Goal: Transaction & Acquisition: Purchase product/service

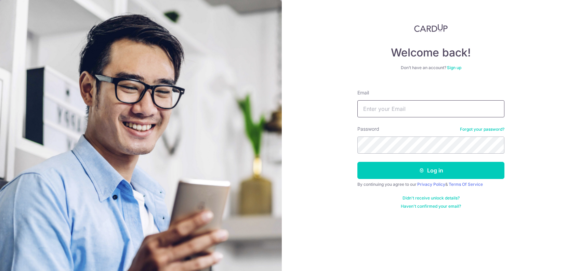
type input "[EMAIL_ADDRESS][DOMAIN_NAME]"
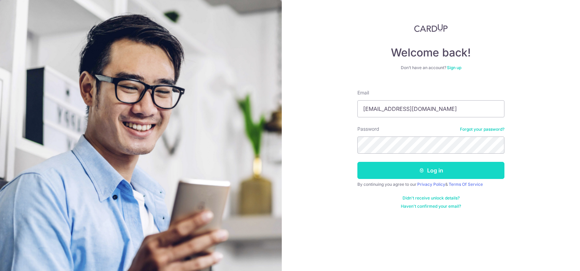
click at [411, 166] on button "Log in" at bounding box center [430, 170] width 147 height 17
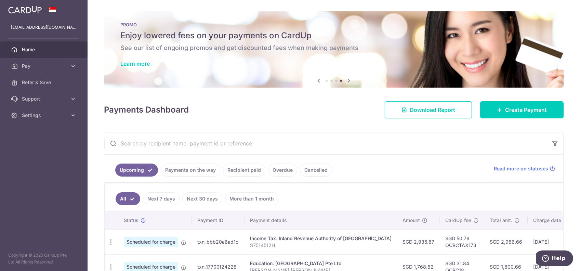
click at [157, 196] on link "Next 7 days" at bounding box center [161, 198] width 37 height 13
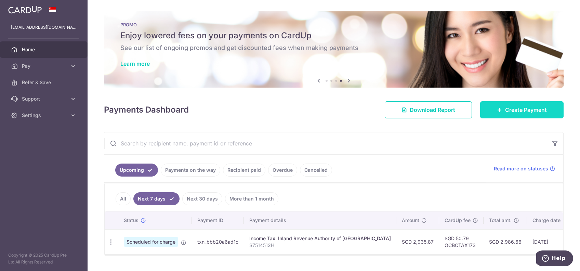
click at [521, 106] on span "Create Payment" at bounding box center [526, 110] width 42 height 8
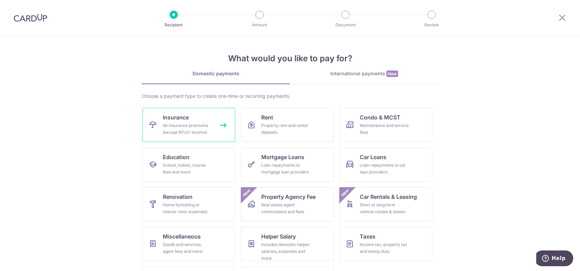
click at [198, 124] on div "All insurance premiums (except NTUC Income)" at bounding box center [187, 129] width 49 height 14
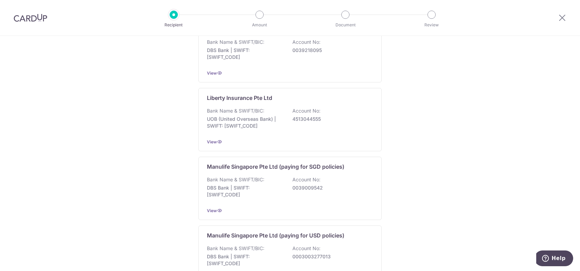
scroll to position [673, 0]
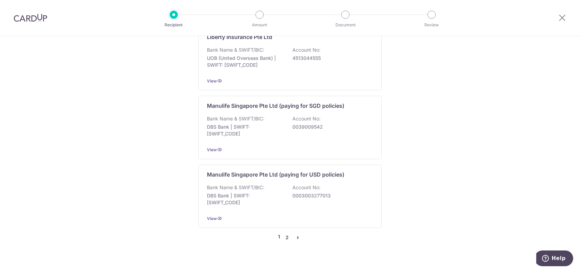
click at [283, 233] on link "2" at bounding box center [287, 237] width 8 height 8
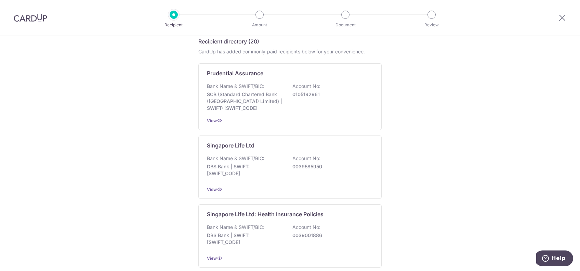
scroll to position [142, 0]
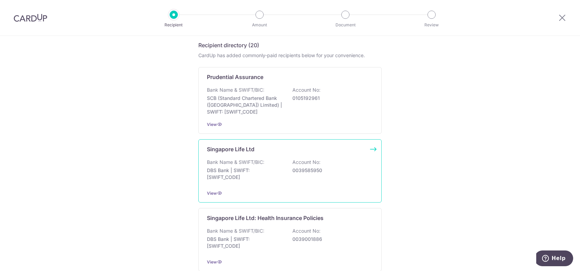
click at [327, 163] on div "Bank Name & SWIFT/BIC: DBS Bank | SWIFT: DBSSSGSGXXX Account No: 0039585950" at bounding box center [290, 171] width 166 height 25
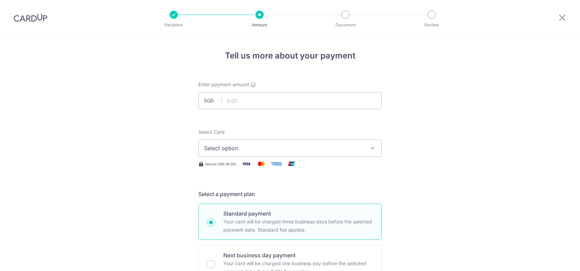
click at [277, 102] on input "text" at bounding box center [289, 100] width 183 height 17
type input "1,899.00"
click at [262, 139] on div "Select Card Select option Add credit card Your Cards **** 1864 **** 1003 **** 2…" at bounding box center [289, 143] width 183 height 28
click at [260, 142] on button "Select option" at bounding box center [289, 147] width 183 height 17
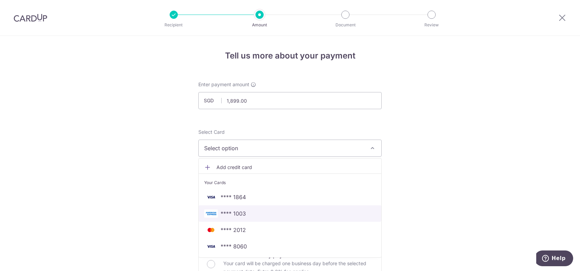
click at [250, 207] on link "**** 1003" at bounding box center [290, 213] width 183 height 16
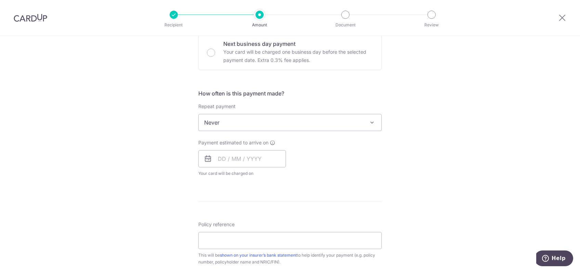
scroll to position [233, 0]
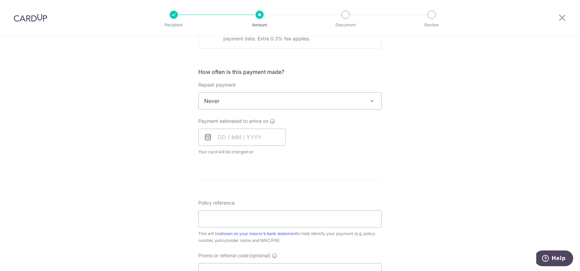
click at [327, 102] on span "Never" at bounding box center [290, 101] width 183 height 16
click at [237, 135] on input "text" at bounding box center [242, 137] width 88 height 17
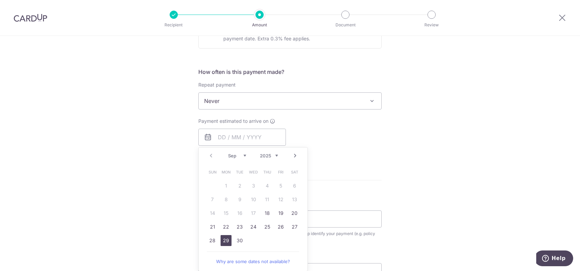
click at [223, 238] on link "29" at bounding box center [225, 240] width 11 height 11
type input "[DATE]"
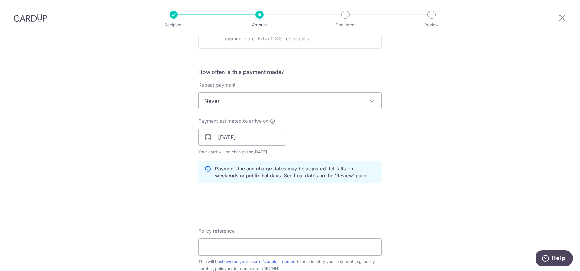
click at [403, 161] on div "Tell us more about your payment Enter payment amount SGD 1,899.00 1899.00 Selec…" at bounding box center [290, 126] width 580 height 646
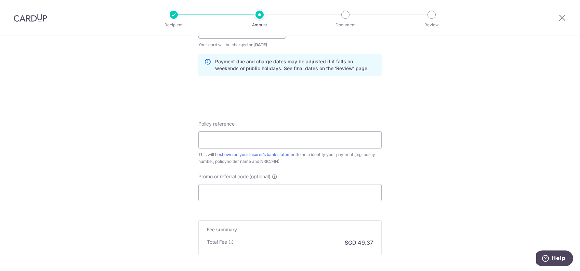
scroll to position [340, 0]
click at [315, 147] on div "Policy reference This will be shown on your insurer’s bank statement to help id…" at bounding box center [289, 142] width 183 height 44
click at [308, 142] on input "Policy reference" at bounding box center [289, 139] width 183 height 17
type input "21575422"
click at [254, 196] on input "Promo or referral code (optional)" at bounding box center [289, 191] width 183 height 17
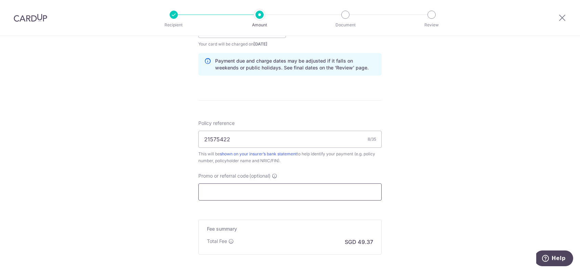
click at [232, 193] on input "Promo or referral code (optional)" at bounding box center [289, 191] width 183 height 17
paste input "25AMEX18"
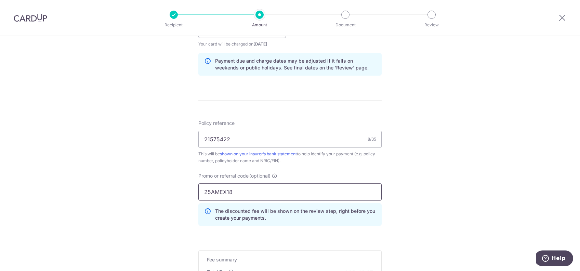
type input "25AMEX18"
click at [474, 201] on div "Tell us more about your payment Enter payment amount SGD 1,899.00 1899.00 Selec…" at bounding box center [290, 33] width 580 height 677
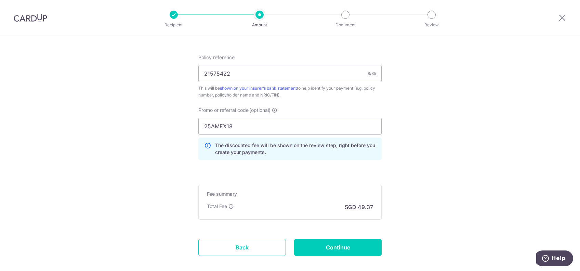
scroll to position [416, 0]
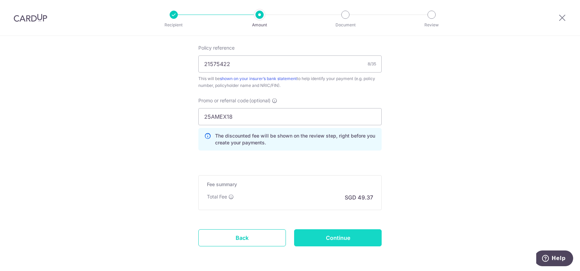
click at [348, 229] on input "Continue" at bounding box center [338, 237] width 88 height 17
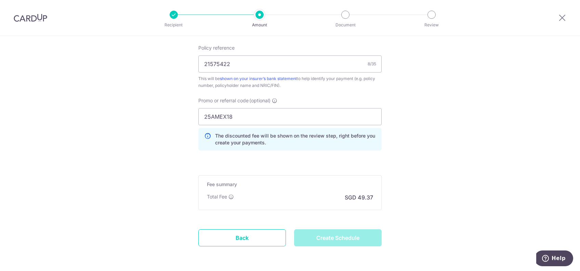
type input "Create Schedule"
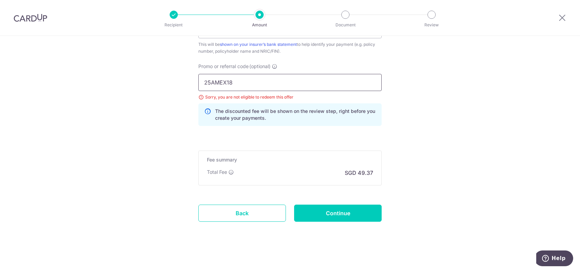
drag, startPoint x: 256, startPoint y: 88, endPoint x: 157, endPoint y: 85, distance: 98.5
type input "OCBC195"
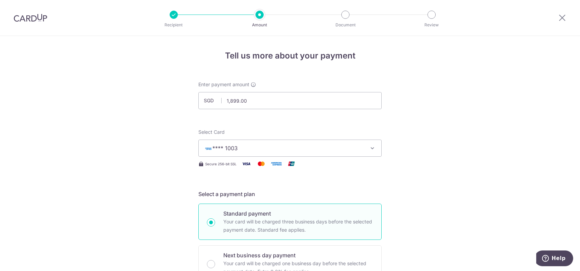
click at [317, 147] on span "**** 1003" at bounding box center [283, 148] width 159 height 8
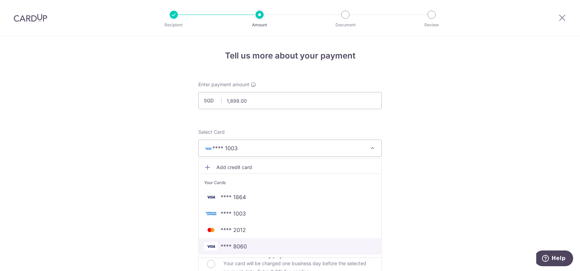
click at [260, 248] on span "**** 8060" at bounding box center [290, 246] width 172 height 8
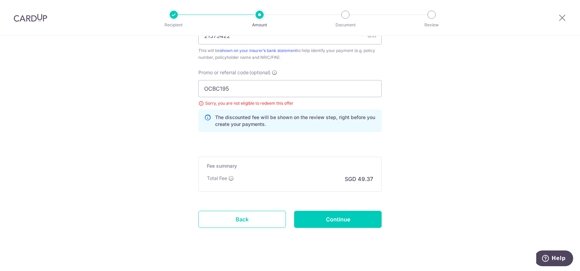
scroll to position [450, 0]
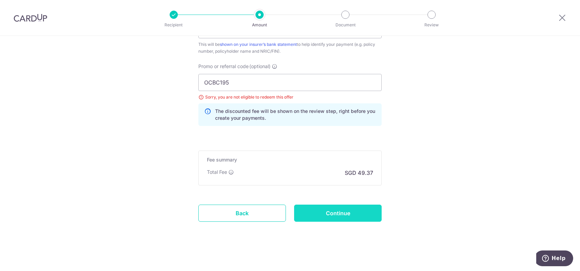
click at [331, 207] on input "Continue" at bounding box center [338, 212] width 88 height 17
type input "Update Schedule"
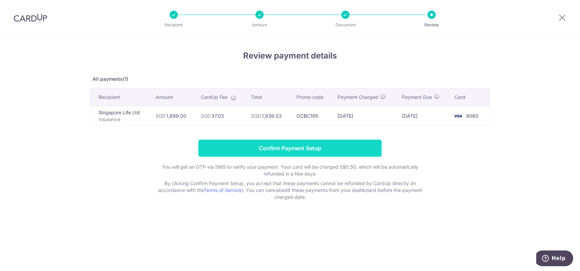
click at [284, 144] on input "Confirm Payment Setup" at bounding box center [289, 147] width 183 height 17
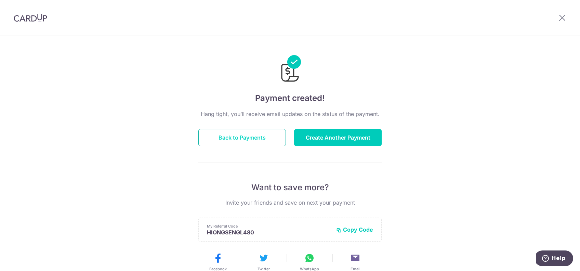
click at [239, 136] on button "Back to Payments" at bounding box center [242, 137] width 88 height 17
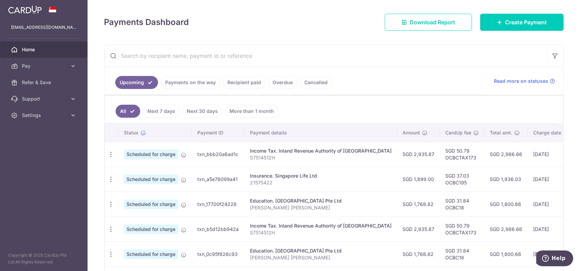
scroll to position [93, 0]
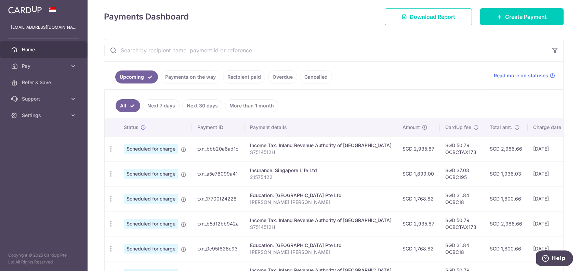
click at [190, 103] on link "Next 30 days" at bounding box center [202, 105] width 40 height 13
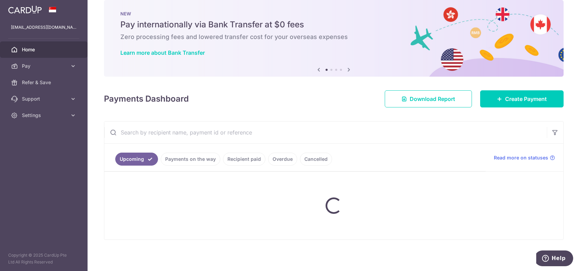
scroll to position [44, 0]
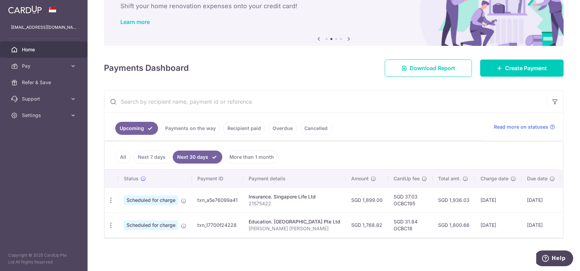
click at [147, 152] on link "Next 7 days" at bounding box center [151, 156] width 37 height 13
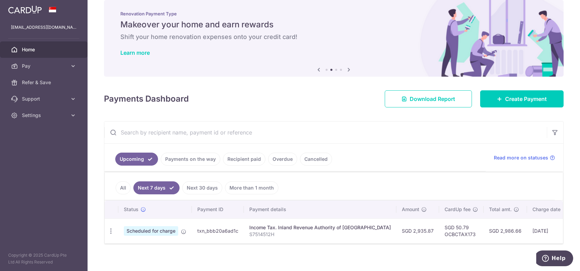
scroll to position [19, 0]
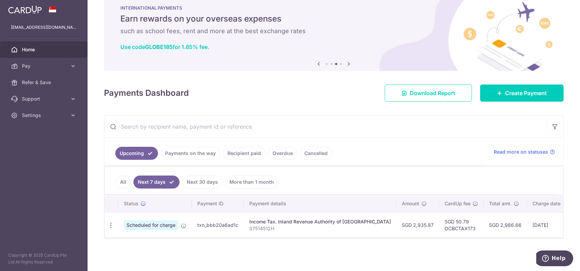
click at [199, 177] on link "Next 30 days" at bounding box center [202, 181] width 40 height 13
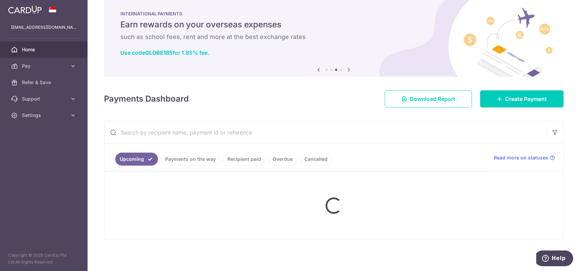
scroll to position [44, 0]
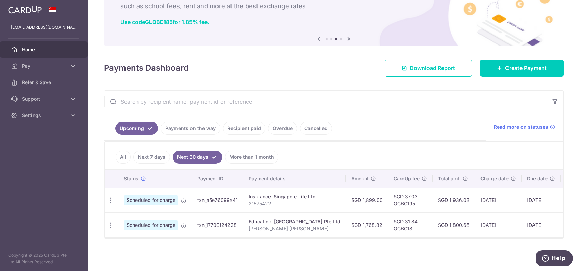
click at [145, 157] on link "Next 7 days" at bounding box center [151, 156] width 37 height 13
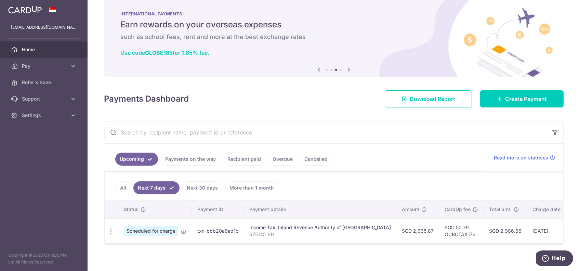
scroll to position [19, 0]
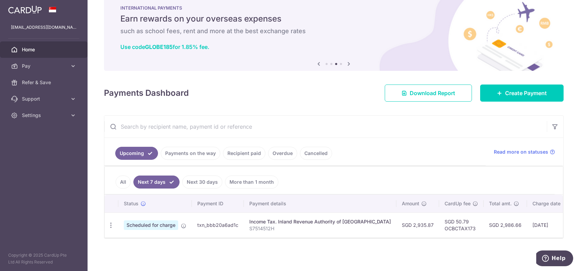
click at [124, 178] on link "All" at bounding box center [123, 181] width 15 height 13
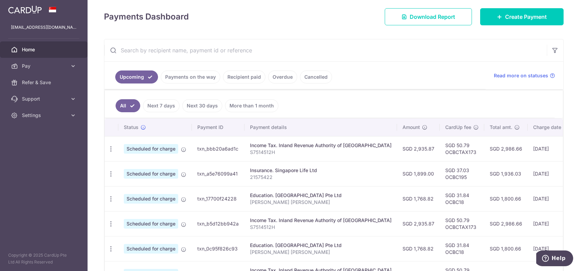
scroll to position [0, 0]
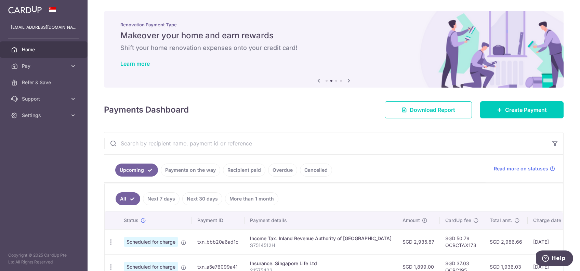
click at [316, 77] on icon at bounding box center [318, 80] width 8 height 9
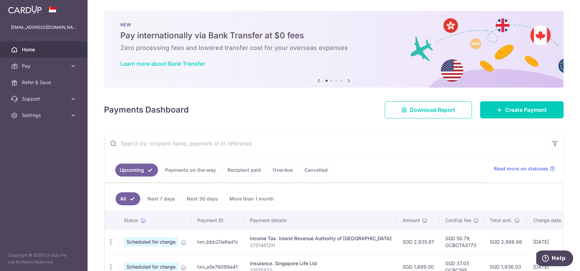
click at [181, 65] on link "Learn more about Bank Transfer" at bounding box center [162, 63] width 84 height 7
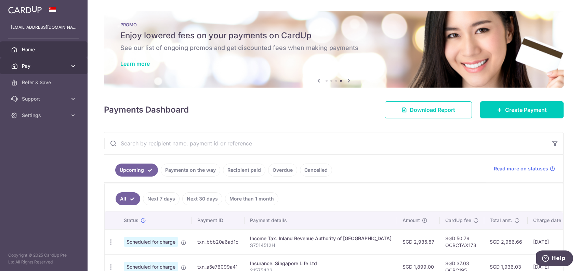
click at [73, 65] on icon at bounding box center [73, 66] width 7 height 7
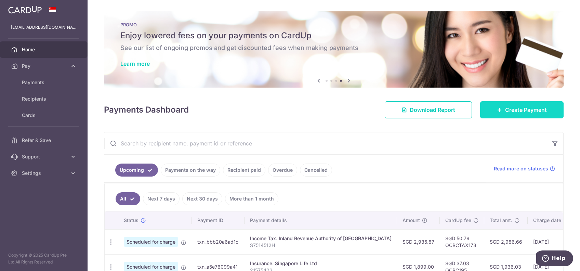
click at [505, 113] on span "Create Payment" at bounding box center [526, 110] width 42 height 8
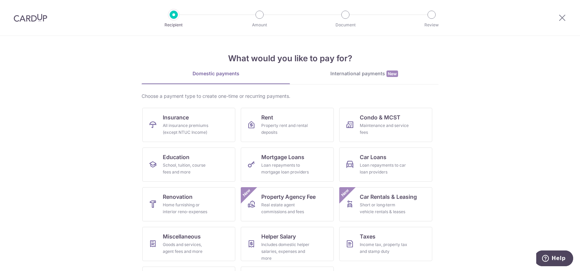
click at [351, 74] on div "International payments New" at bounding box center [364, 73] width 148 height 7
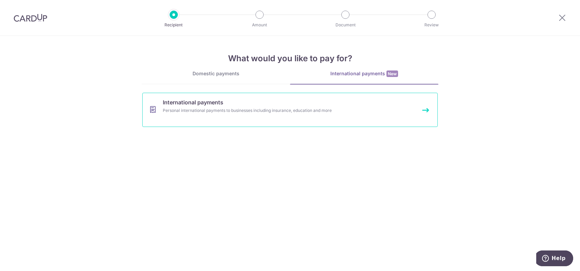
click at [338, 115] on link "International payments Personal international payments to businesses including …" at bounding box center [289, 110] width 295 height 34
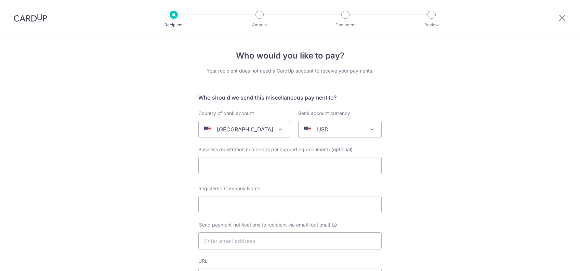
select select
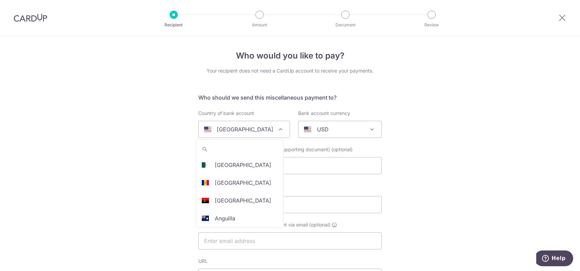
click at [230, 126] on p "[GEOGRAPHIC_DATA]" at bounding box center [245, 129] width 56 height 8
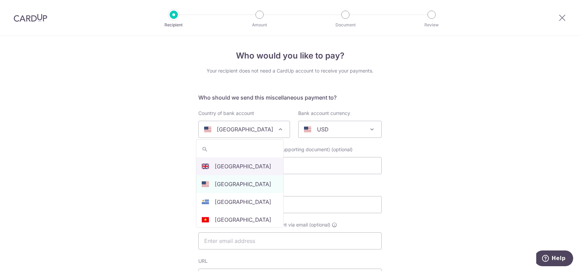
select select "77"
select select "United Kingdom"
select select
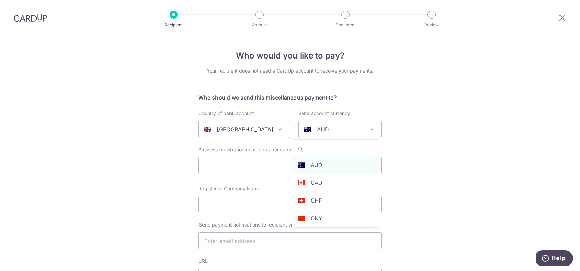
click at [332, 131] on div "AUD" at bounding box center [334, 129] width 61 height 8
type input "gbp"
select select "10"
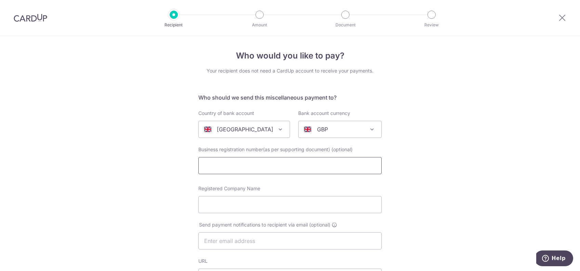
click at [282, 160] on input "text" at bounding box center [289, 165] width 183 height 17
click at [237, 160] on input "text" at bounding box center [289, 165] width 183 height 17
click at [249, 163] on input "text" at bounding box center [289, 165] width 183 height 17
paste input "2605138."
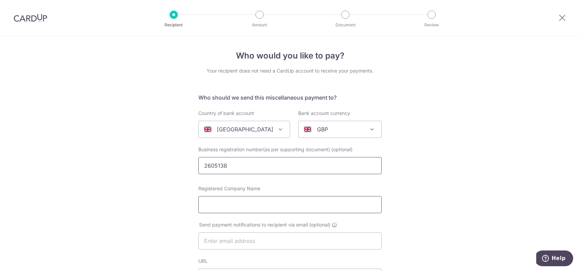
type input "2605138"
click at [320, 206] on input "Registered Company Name" at bounding box center [289, 204] width 183 height 17
click at [241, 203] on input "Registered Company Name" at bounding box center [289, 204] width 183 height 17
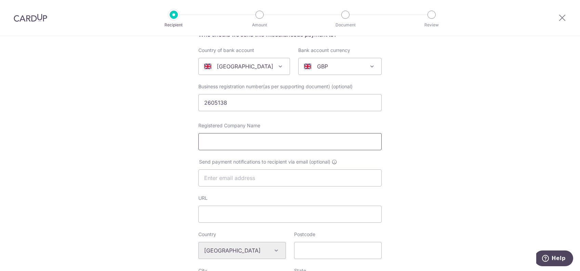
scroll to position [75, 0]
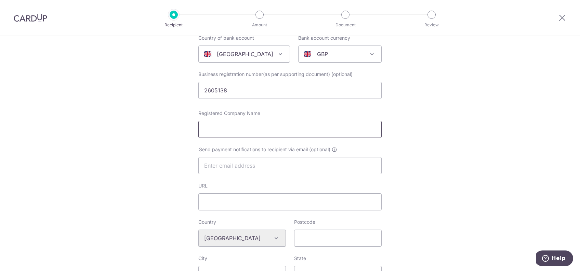
click at [306, 130] on input "Registered Company Name" at bounding box center [289, 129] width 183 height 17
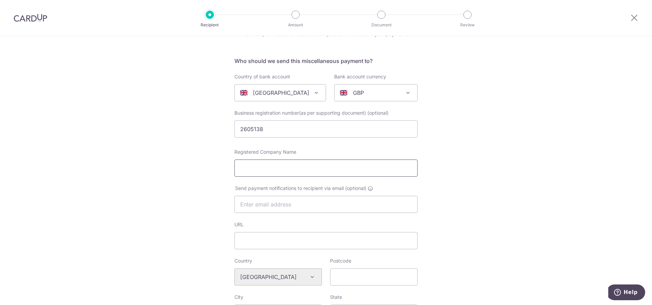
scroll to position [37, 0]
drag, startPoint x: 562, startPoint y: 9, endPoint x: 139, endPoint y: 172, distance: 453.3
click at [139, 172] on div "Who would you like to pay? Your recipient does not need a CardUp account to rec…" at bounding box center [326, 286] width 652 height 574
click at [276, 204] on input "text" at bounding box center [325, 204] width 183 height 17
paste input "PMRemittance@savills.com"
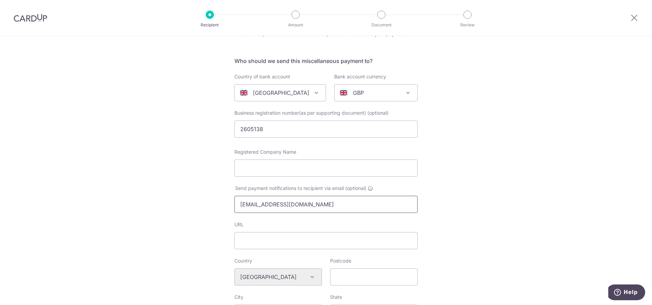
type input "PMRemittance@savills.com"
click at [440, 214] on div "Who would you like to pay? Your recipient does not need a CardUp account to rec…" at bounding box center [326, 286] width 652 height 574
click at [359, 168] on input "Registered Company Name" at bounding box center [325, 167] width 183 height 17
click at [273, 166] on input "Registered Company Name" at bounding box center [325, 167] width 183 height 17
paste input "Savills (UK) Ltd. Chartered Surveyors."
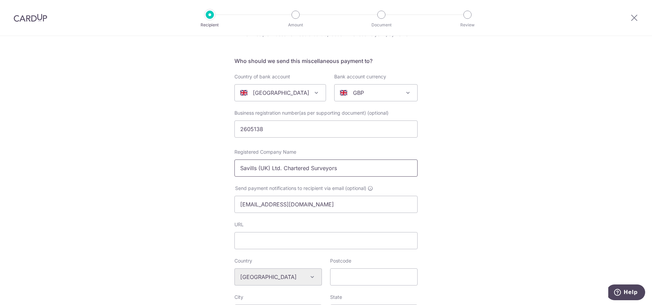
type input "Savills (UK) Ltd. Chartered Surveyors"
click at [476, 172] on div "Who would you like to pay? Your recipient does not need a CardUp account to rec…" at bounding box center [326, 286] width 652 height 574
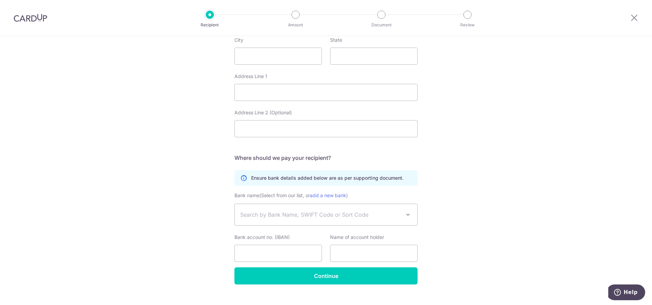
scroll to position [294, 0]
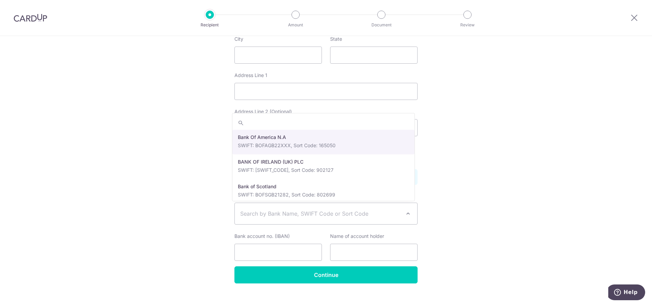
click at [350, 204] on span "Search by Bank Name, SWIFT Code or Sort Code" at bounding box center [326, 213] width 183 height 21
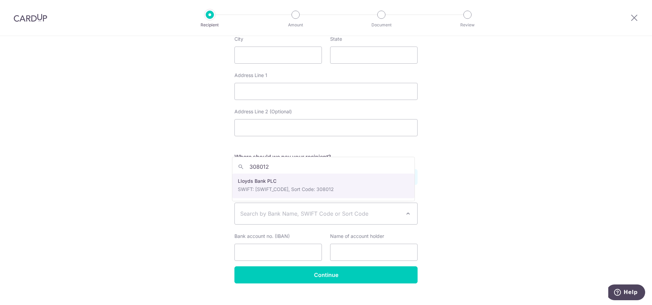
type input "308012"
select select "23112"
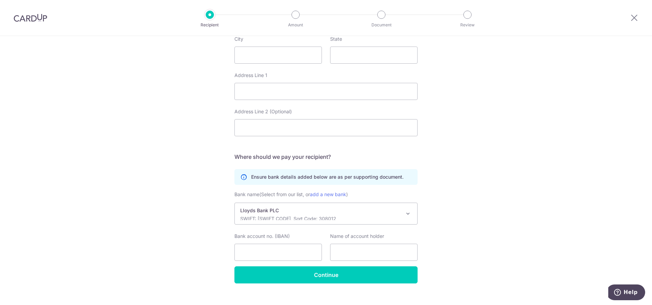
click at [488, 214] on div "Who would you like to pay? Your recipient does not need a CardUp account to rec…" at bounding box center [326, 29] width 652 height 574
click at [362, 255] on input "text" at bounding box center [374, 251] width 88 height 17
click at [272, 255] on input "Bank account no. (IBAN)" at bounding box center [278, 251] width 88 height 17
paste input "GB34LOYD30801214197160"
type input "GB34LOYD30801214197160"
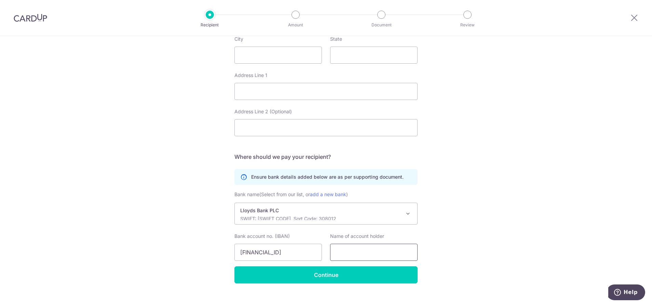
click at [359, 259] on input "text" at bounding box center [374, 251] width 88 height 17
paste input "Savills (UK) Ltd Clients Accounts"
type input "Savills (UK) Ltd Clients Accounts"
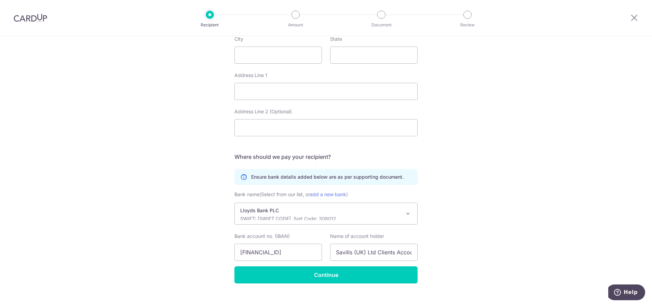
click at [502, 252] on div "Who would you like to pay? Your recipient does not need a CardUp account to rec…" at bounding box center [326, 29] width 652 height 574
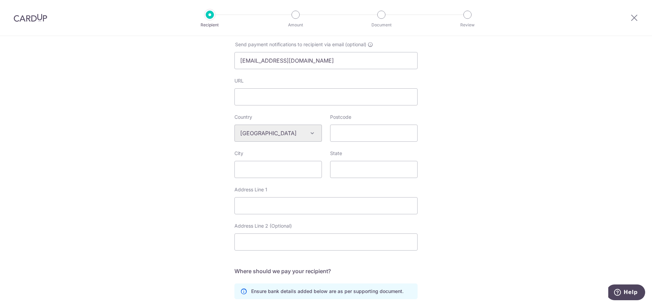
scroll to position [182, 0]
click at [354, 136] on input "Postcode" at bounding box center [374, 131] width 88 height 17
paste input "M2 4AW"
type input "M2 4AW"
click at [307, 166] on input "City" at bounding box center [278, 167] width 88 height 17
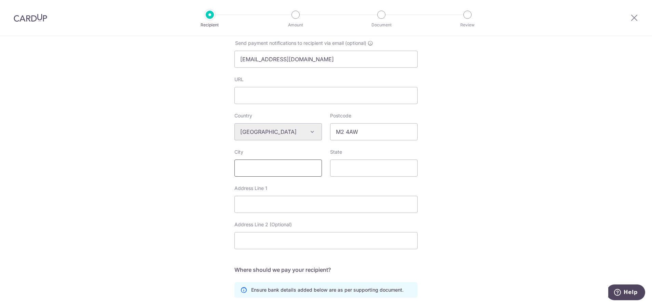
paste input "Manchester"
type input "Manchester"
click at [324, 200] on input "Address Line 1" at bounding box center [325, 204] width 183 height 17
click at [461, 219] on div "Who would you like to pay? Your recipient does not need a CardUp account to rec…" at bounding box center [326, 141] width 652 height 574
click at [267, 201] on input "Address Line 1" at bounding box center [325, 204] width 183 height 17
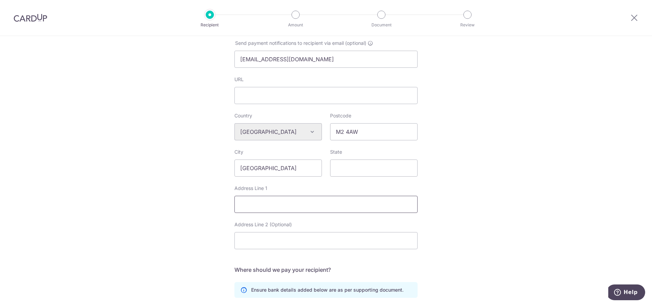
paste input "12 Booth Street"
type input "12 Booth Street"
click at [452, 208] on div "Who would you like to pay? Your recipient does not need a CardUp account to rec…" at bounding box center [326, 141] width 652 height 574
click at [366, 172] on input "State" at bounding box center [374, 167] width 88 height 17
click at [576, 83] on div "Who would you like to pay? Your recipient does not need a CardUp account to rec…" at bounding box center [326, 141] width 652 height 574
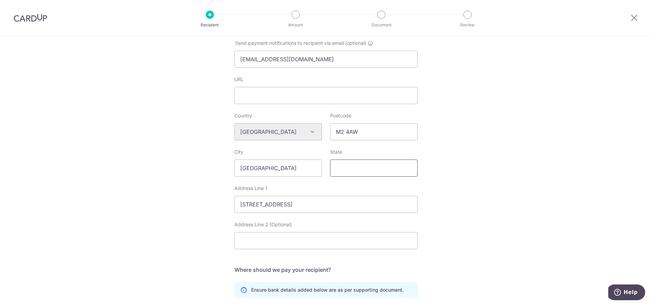
click at [353, 166] on input "State" at bounding box center [374, 167] width 88 height 17
click at [337, 171] on input "State" at bounding box center [374, 167] width 88 height 17
type input "Greater Manchester"
click at [527, 203] on div "Who would you like to pay? Your recipient does not need a CardUp account to rec…" at bounding box center [326, 141] width 652 height 574
drag, startPoint x: 293, startPoint y: 173, endPoint x: 216, endPoint y: 166, distance: 77.2
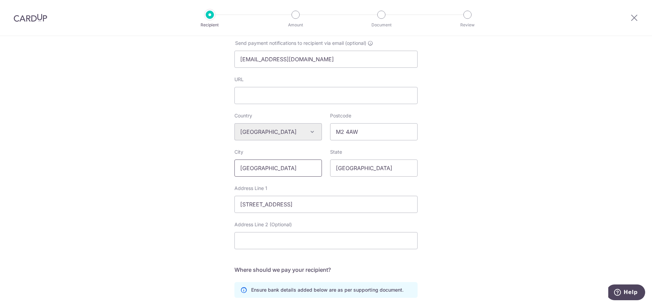
click at [216, 166] on div "Who would you like to pay? Your recipient does not need a CardUp account to rec…" at bounding box center [326, 141] width 652 height 574
paste input "Belvedere"
type input "Belvedere"
click at [319, 202] on input "12 Booth Street" at bounding box center [325, 204] width 183 height 17
click at [516, 177] on div "Who would you like to pay? Your recipient does not need a CardUp account to rec…" at bounding box center [326, 141] width 652 height 574
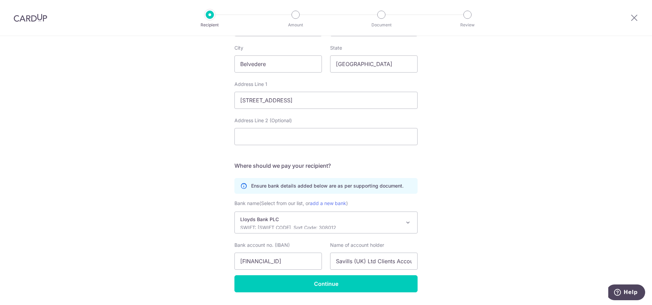
scroll to position [305, 0]
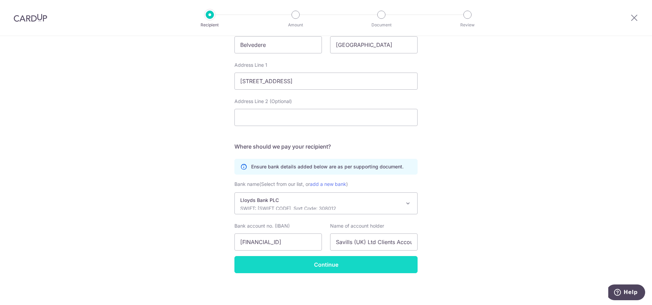
click at [368, 259] on input "Continue" at bounding box center [325, 264] width 183 height 17
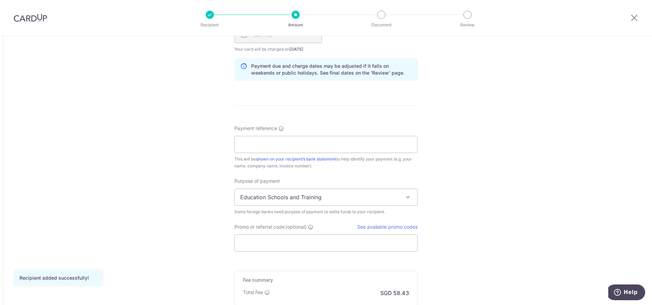
scroll to position [470, 0]
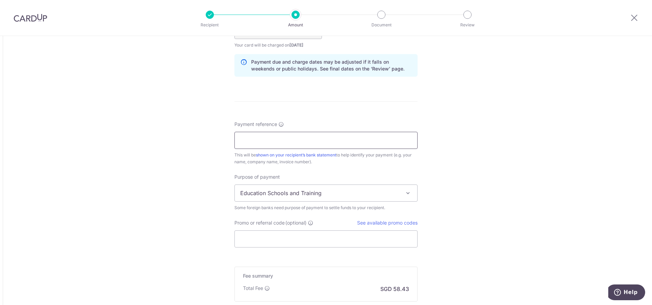
click at [263, 146] on input "Payment reference" at bounding box center [325, 140] width 183 height 17
paste input "LLE006-250573"
type input "LLE006-250573"
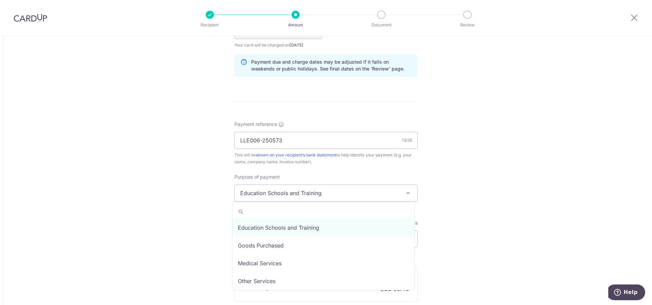
click at [395, 195] on span "Education Schools and Training" at bounding box center [326, 193] width 183 height 16
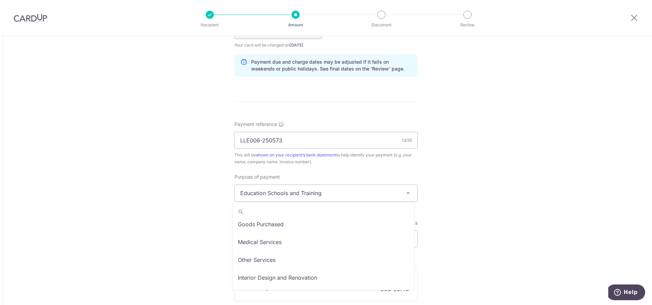
scroll to position [23, 0]
select select "Other Services"
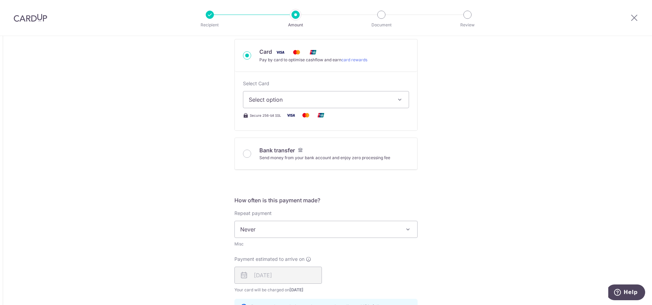
scroll to position [223, 0]
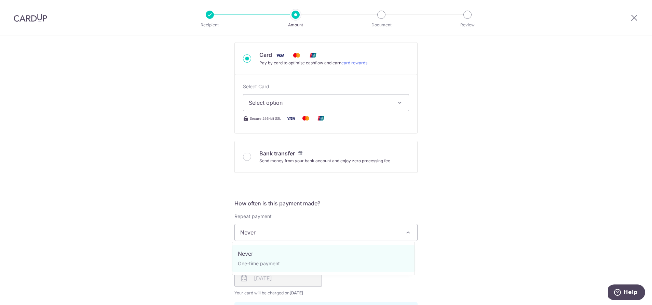
click at [373, 234] on span "Never" at bounding box center [326, 232] width 183 height 16
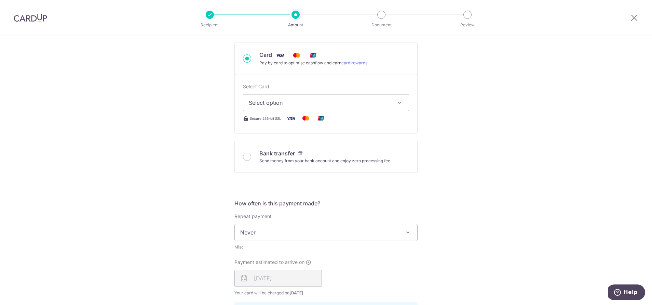
click at [388, 110] on button "Select option" at bounding box center [326, 102] width 166 height 17
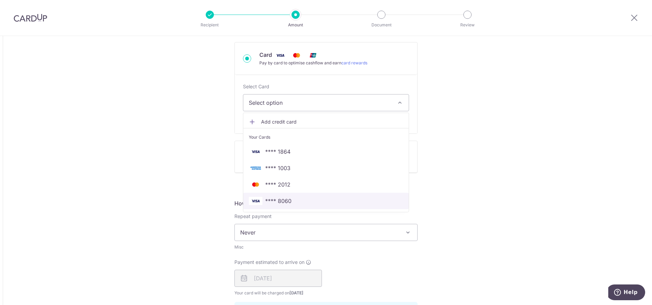
click at [351, 195] on link "**** 8060" at bounding box center [325, 200] width 165 height 16
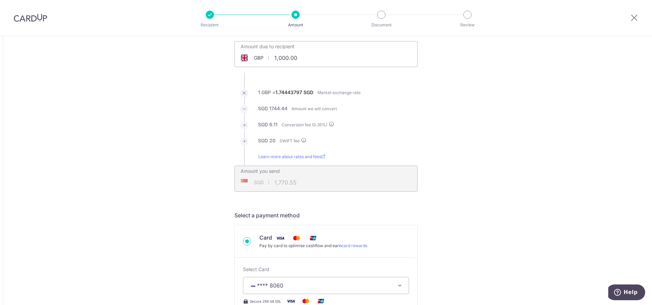
scroll to position [0, 0]
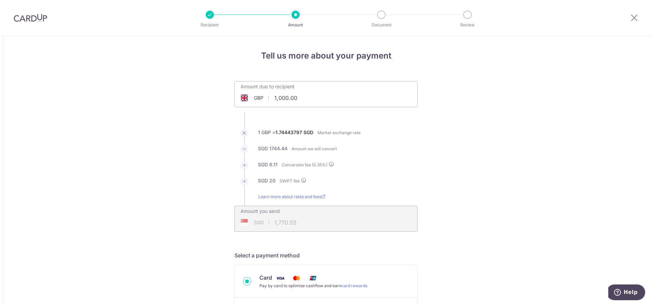
click at [317, 99] on input "1,000.00" at bounding box center [288, 98] width 106 height 16
drag, startPoint x: 306, startPoint y: 99, endPoint x: 231, endPoint y: 84, distance: 76.2
click at [231, 84] on div "Amount due to recipient GBP 1,000.00 1000 1 GBP = 1.74443797 SGD Market exchang…" at bounding box center [325, 156] width 191 height 150
type input "2,543.69"
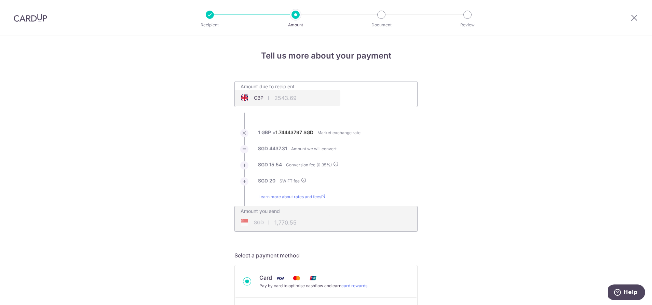
type input "4,472.85"
type input "2,543.69"
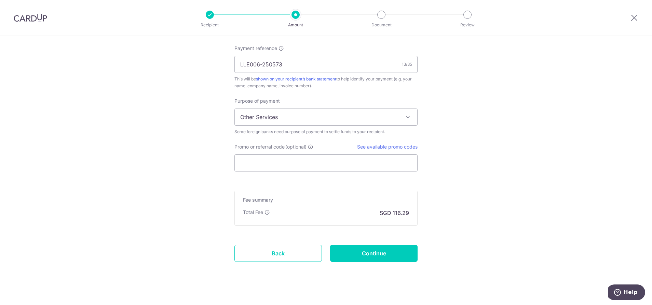
scroll to position [552, 0]
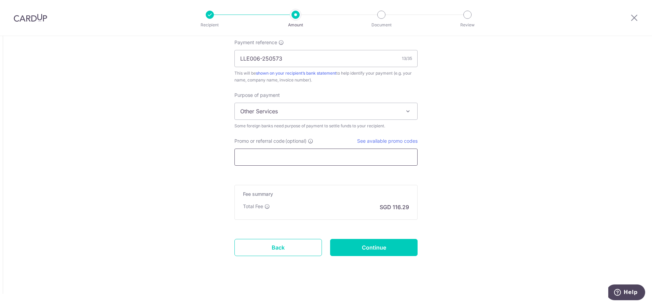
click at [326, 150] on input "Promo or referral code (optional)" at bounding box center [325, 156] width 183 height 17
paste input "SGNEW14"
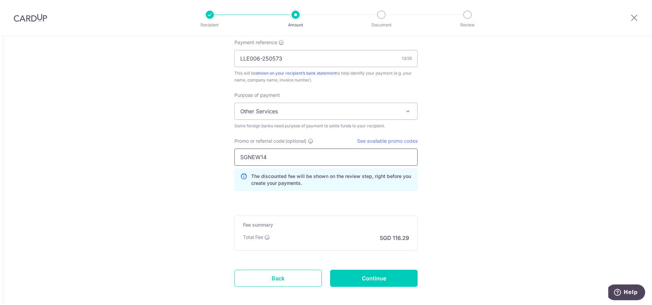
type input "SGNEW14"
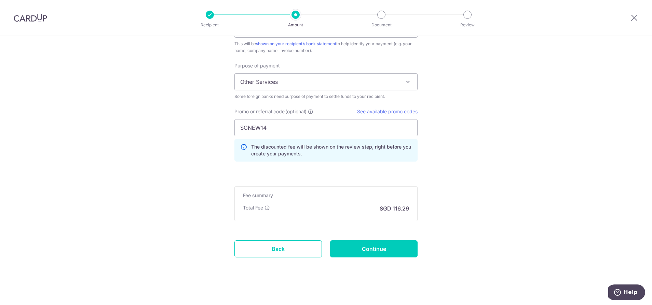
scroll to position [583, 0]
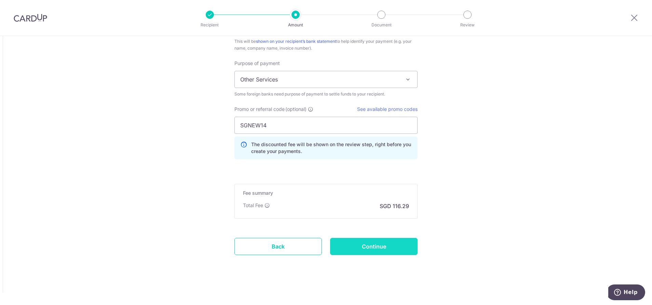
click at [382, 241] on input "Continue" at bounding box center [374, 246] width 88 height 17
type input "Create Schedule"
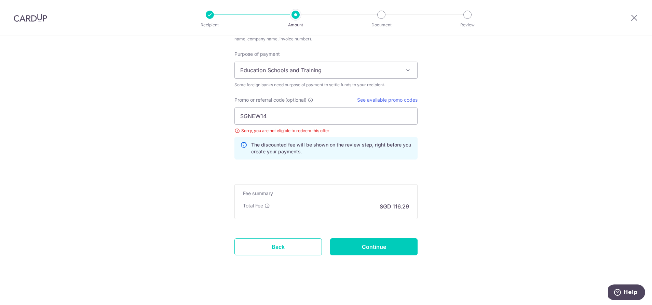
click at [346, 76] on span "Education Schools and Training" at bounding box center [326, 70] width 183 height 16
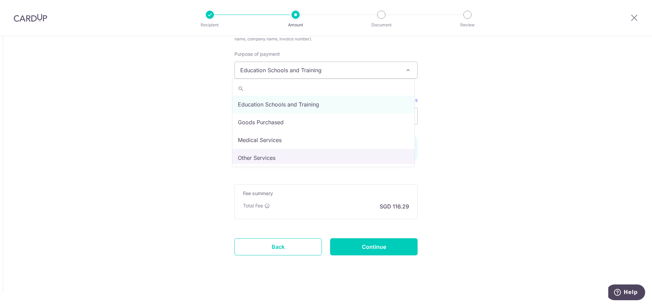
select select "Other Services"
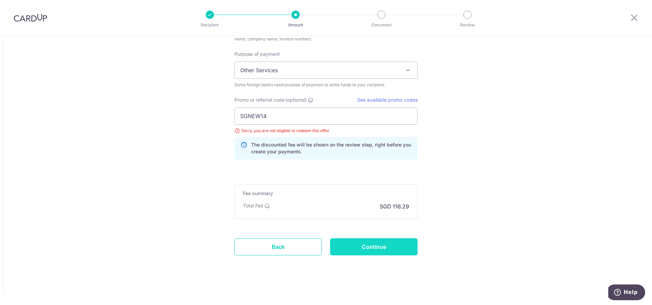
click at [376, 243] on input "Continue" at bounding box center [374, 246] width 88 height 17
type input "Update Schedule"
drag, startPoint x: 292, startPoint y: 120, endPoint x: 233, endPoint y: 121, distance: 58.5
click at [234, 121] on input "SGNEW14" at bounding box center [325, 115] width 183 height 17
type input "GLOBE185"
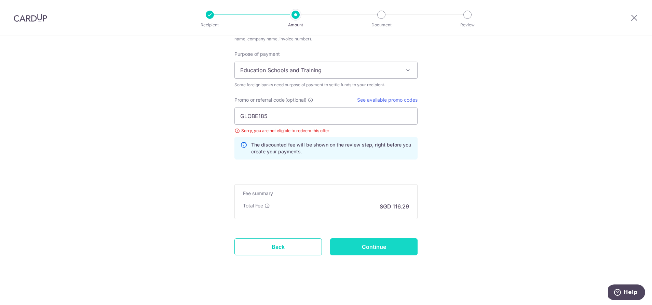
click at [379, 243] on input "Continue" at bounding box center [374, 246] width 88 height 17
type input "Update Schedule"
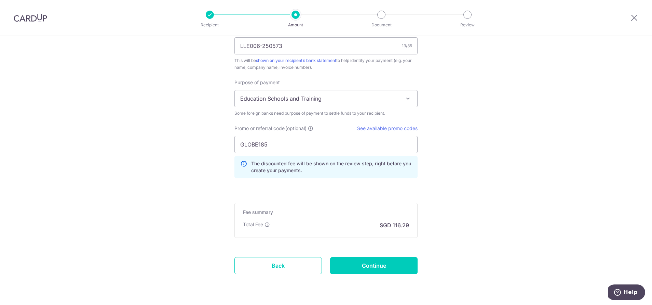
scroll to position [560, 0]
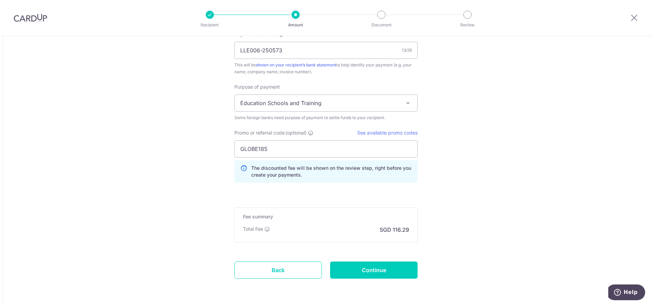
click at [378, 99] on span "Education Schools and Training" at bounding box center [326, 103] width 183 height 16
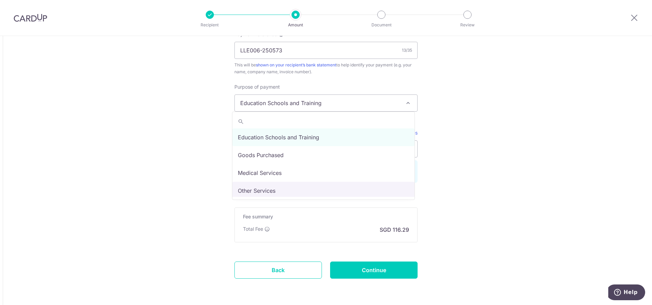
select select "Other Services"
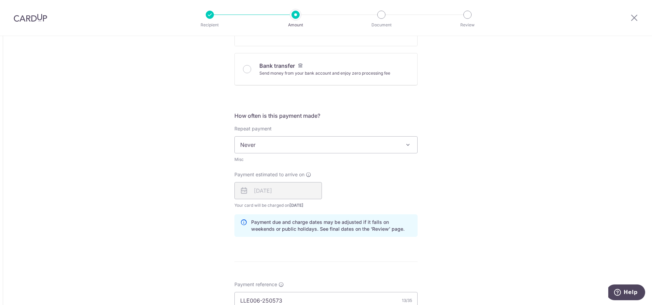
scroll to position [333, 0]
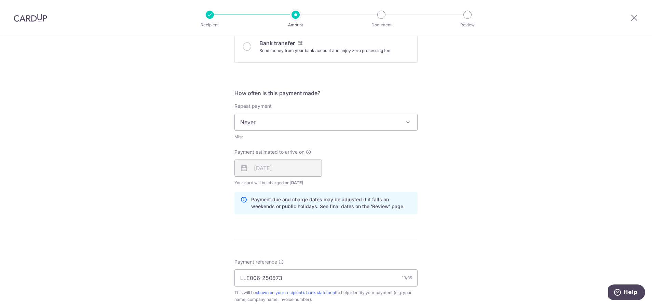
click at [297, 165] on div "[DATE]" at bounding box center [278, 167] width 88 height 17
click at [297, 170] on div "[DATE]" at bounding box center [278, 167] width 88 height 17
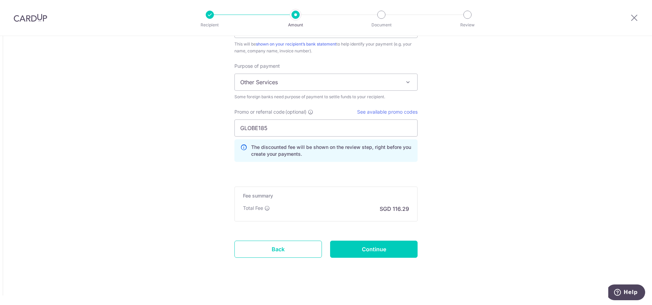
scroll to position [583, 0]
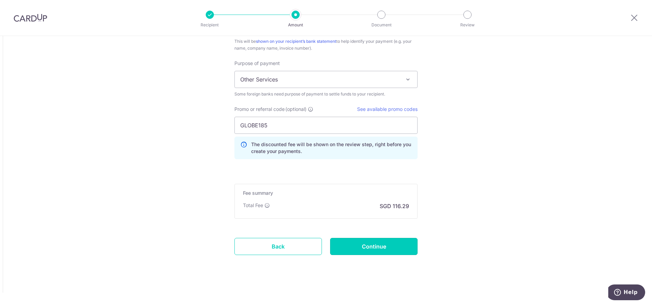
drag, startPoint x: 375, startPoint y: 244, endPoint x: 458, endPoint y: 126, distance: 144.5
click at [410, 108] on link "See available promo codes" at bounding box center [387, 109] width 61 height 6
click at [383, 245] on input "Continue" at bounding box center [374, 246] width 88 height 17
type input "Update Schedule"
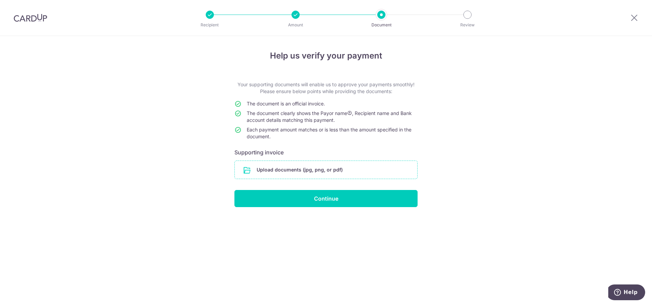
click at [300, 169] on input "file" at bounding box center [326, 170] width 183 height 18
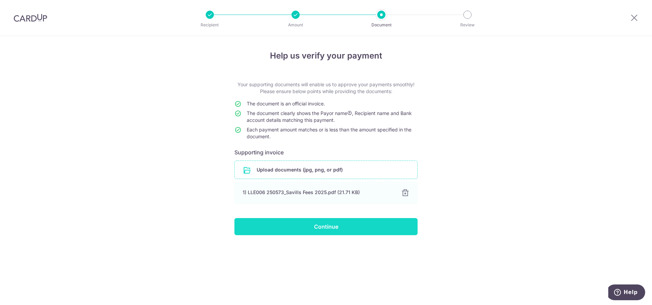
click at [324, 227] on input "Continue" at bounding box center [325, 226] width 183 height 17
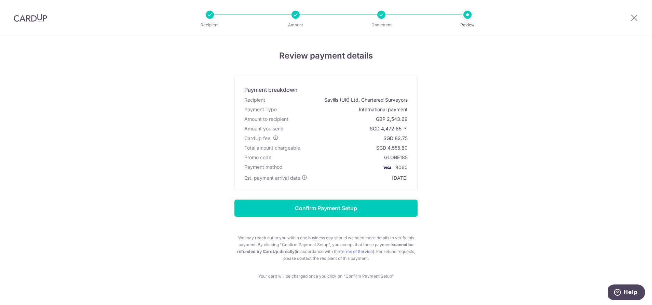
click at [403, 127] on icon at bounding box center [405, 128] width 5 height 5
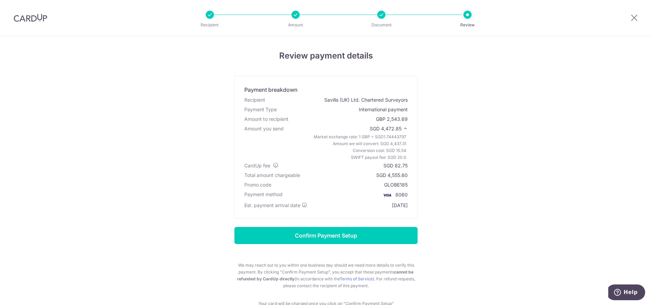
click at [464, 188] on div "Review payment details Payment breakdown Recipient Savills (UK) Ltd. Chartered …" at bounding box center [326, 178] width 400 height 257
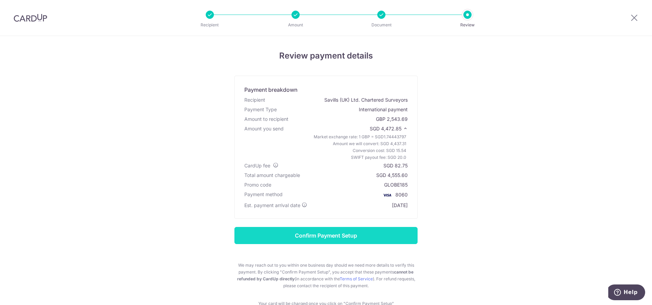
click at [342, 238] on input "Confirm Payment Setup" at bounding box center [325, 235] width 183 height 17
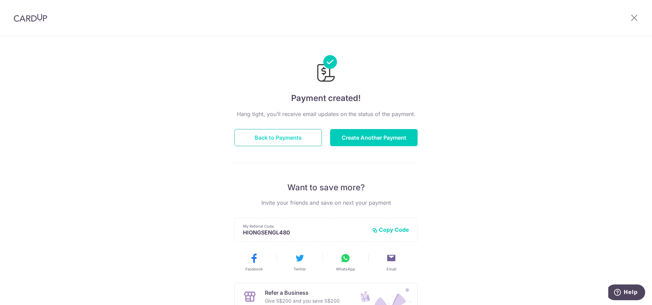
click at [301, 138] on button "Back to Payments" at bounding box center [278, 137] width 88 height 17
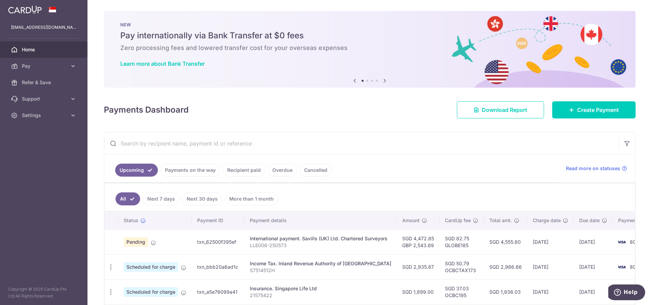
click at [161, 199] on link "Next 7 days" at bounding box center [161, 198] width 37 height 13
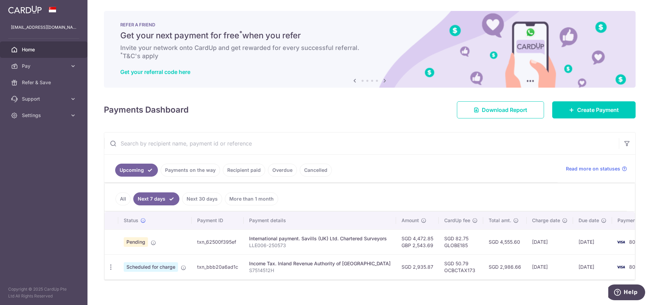
click at [127, 194] on link "All" at bounding box center [123, 198] width 15 height 13
